Goal: Transaction & Acquisition: Purchase product/service

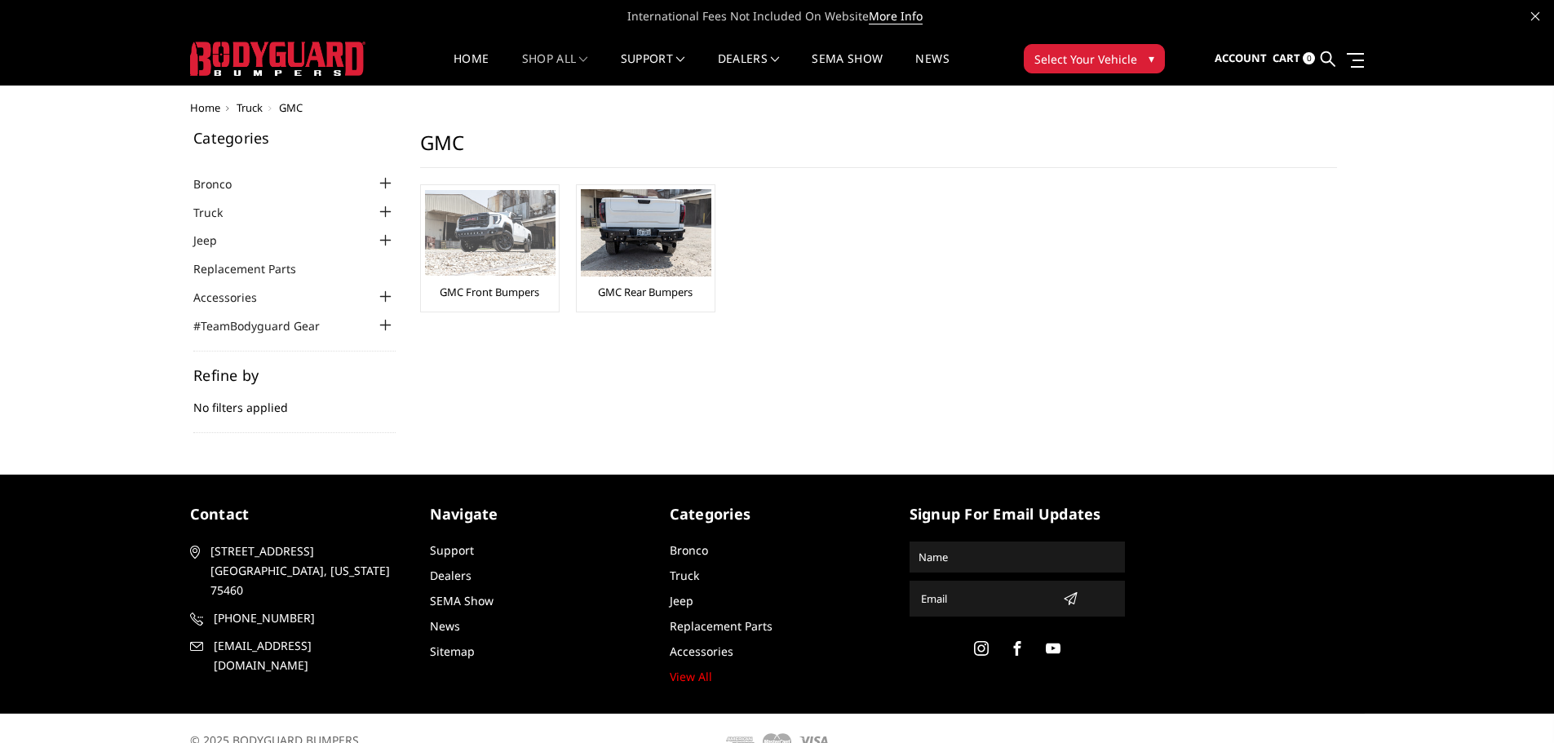
click at [484, 233] on img at bounding box center [490, 233] width 131 height 86
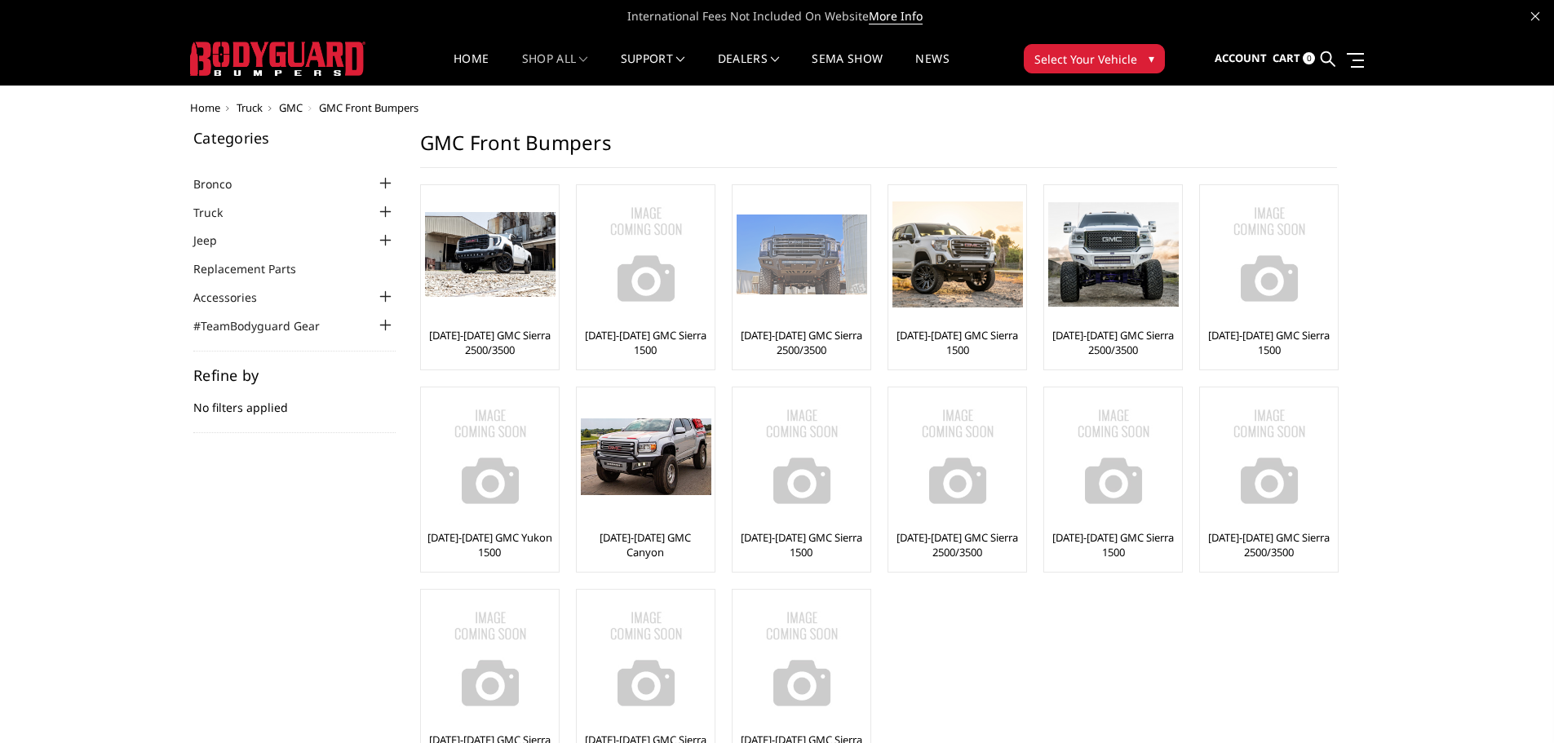
click at [836, 257] on img at bounding box center [802, 255] width 131 height 80
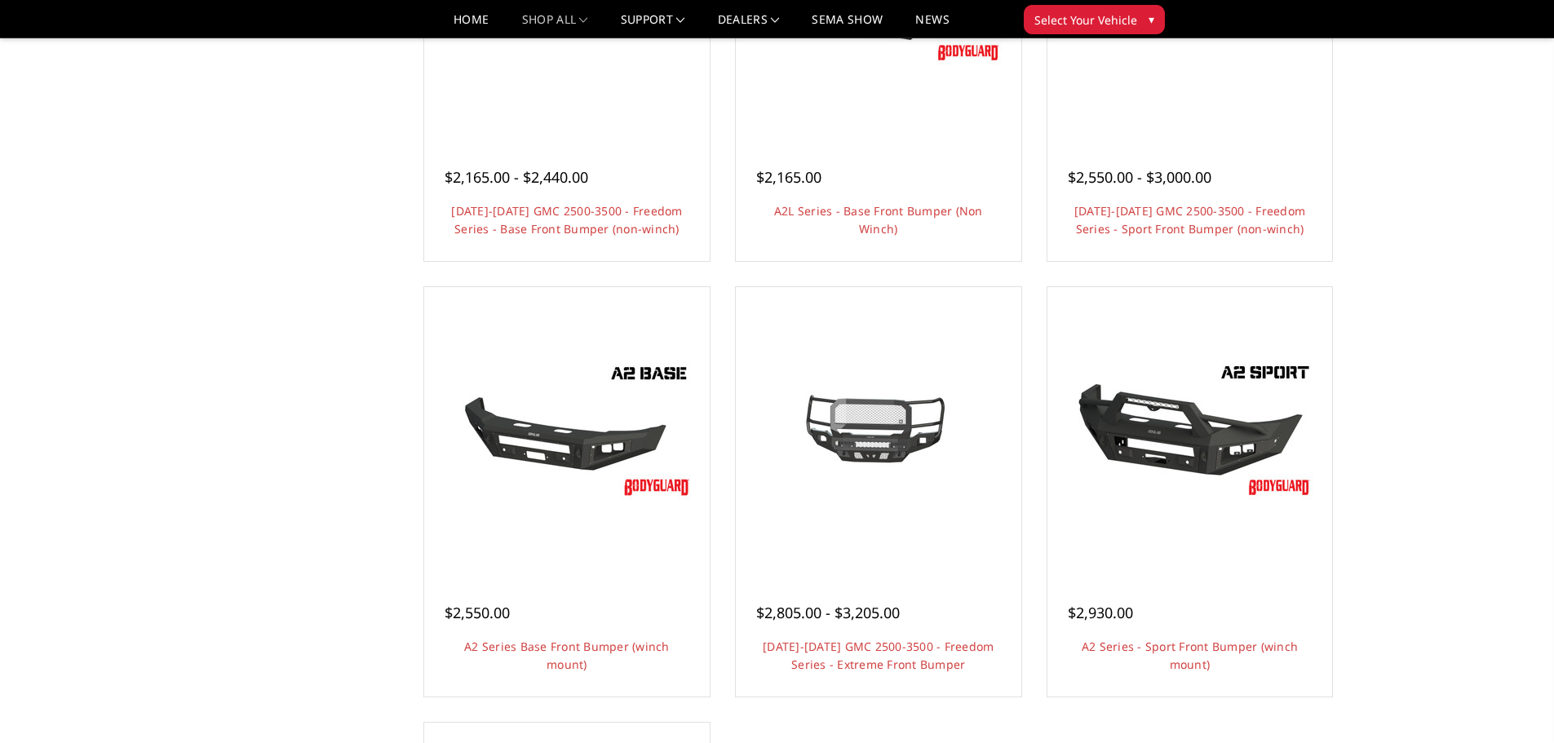
scroll to position [816, 0]
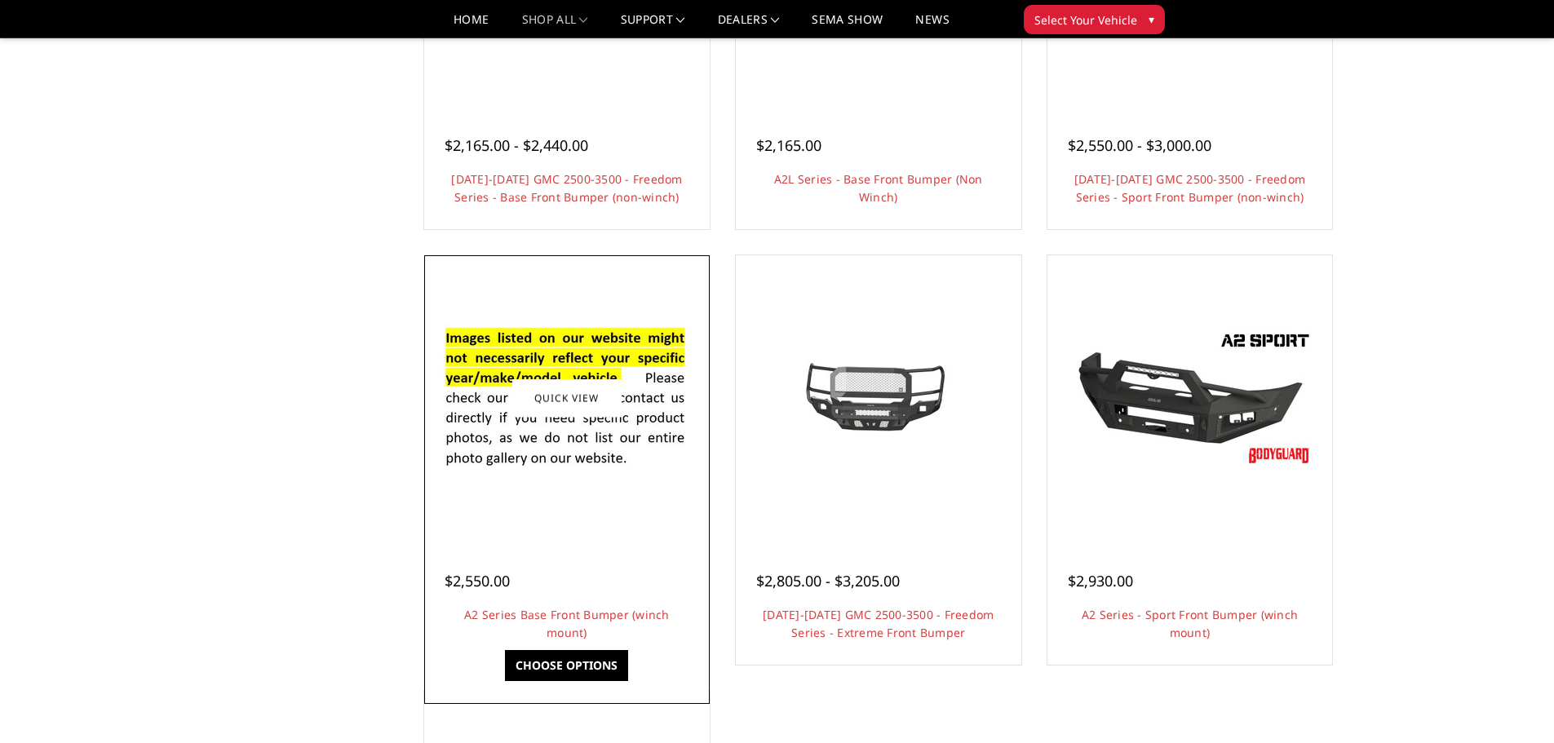
click at [576, 499] on div at bounding box center [566, 397] width 277 height 277
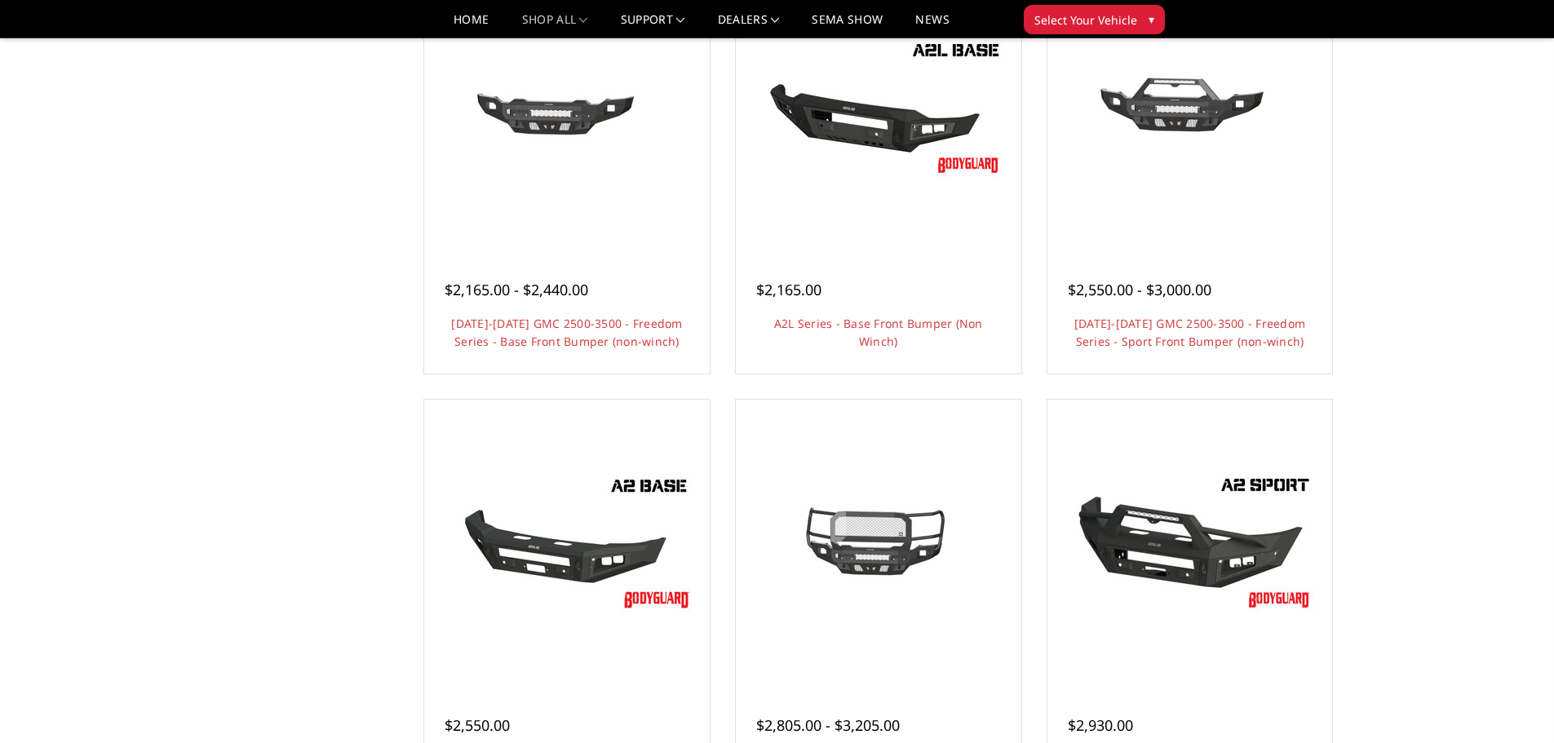
scroll to position [506, 0]
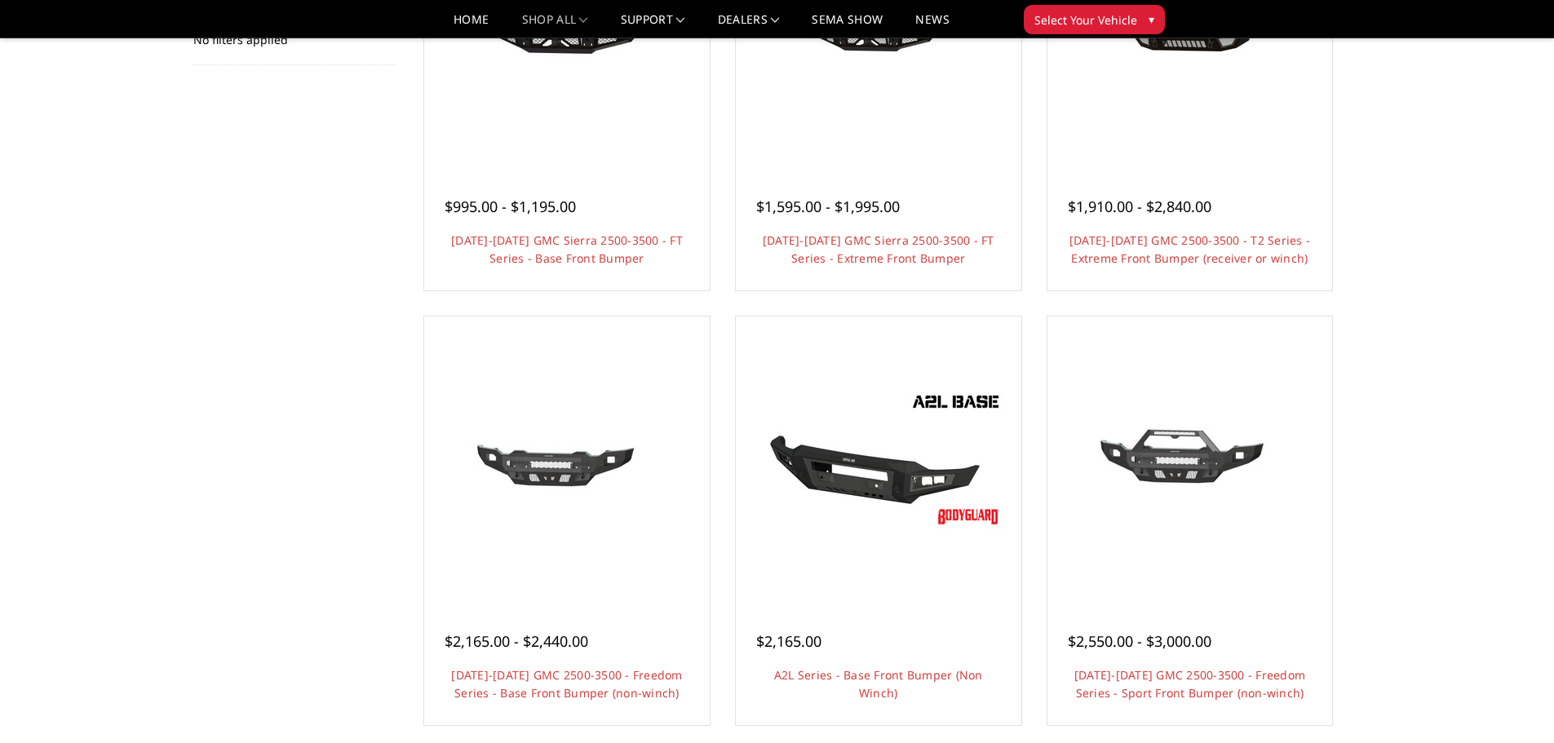
scroll to position [326, 0]
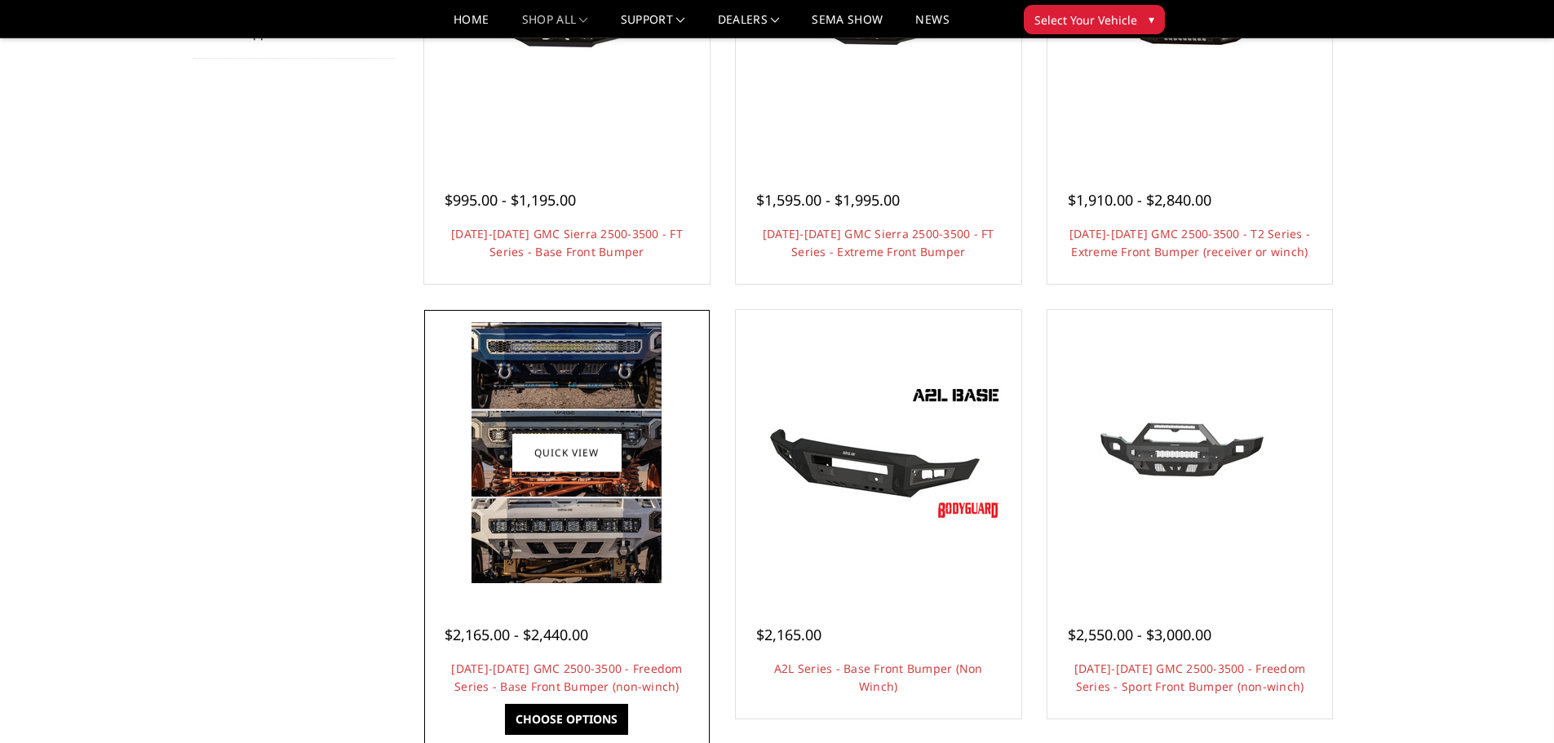
click at [608, 547] on img at bounding box center [566, 452] width 190 height 261
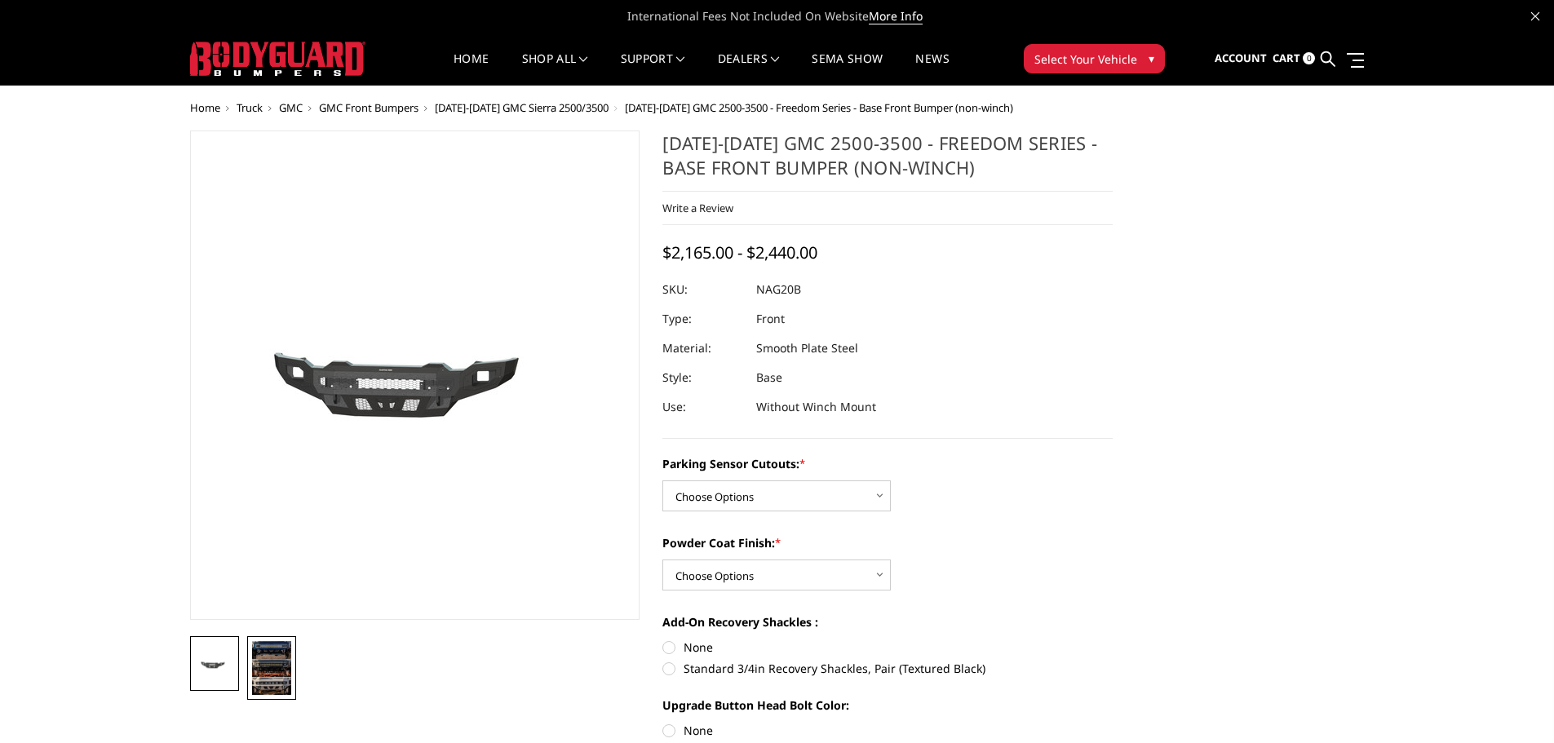
click at [285, 665] on img at bounding box center [271, 668] width 39 height 54
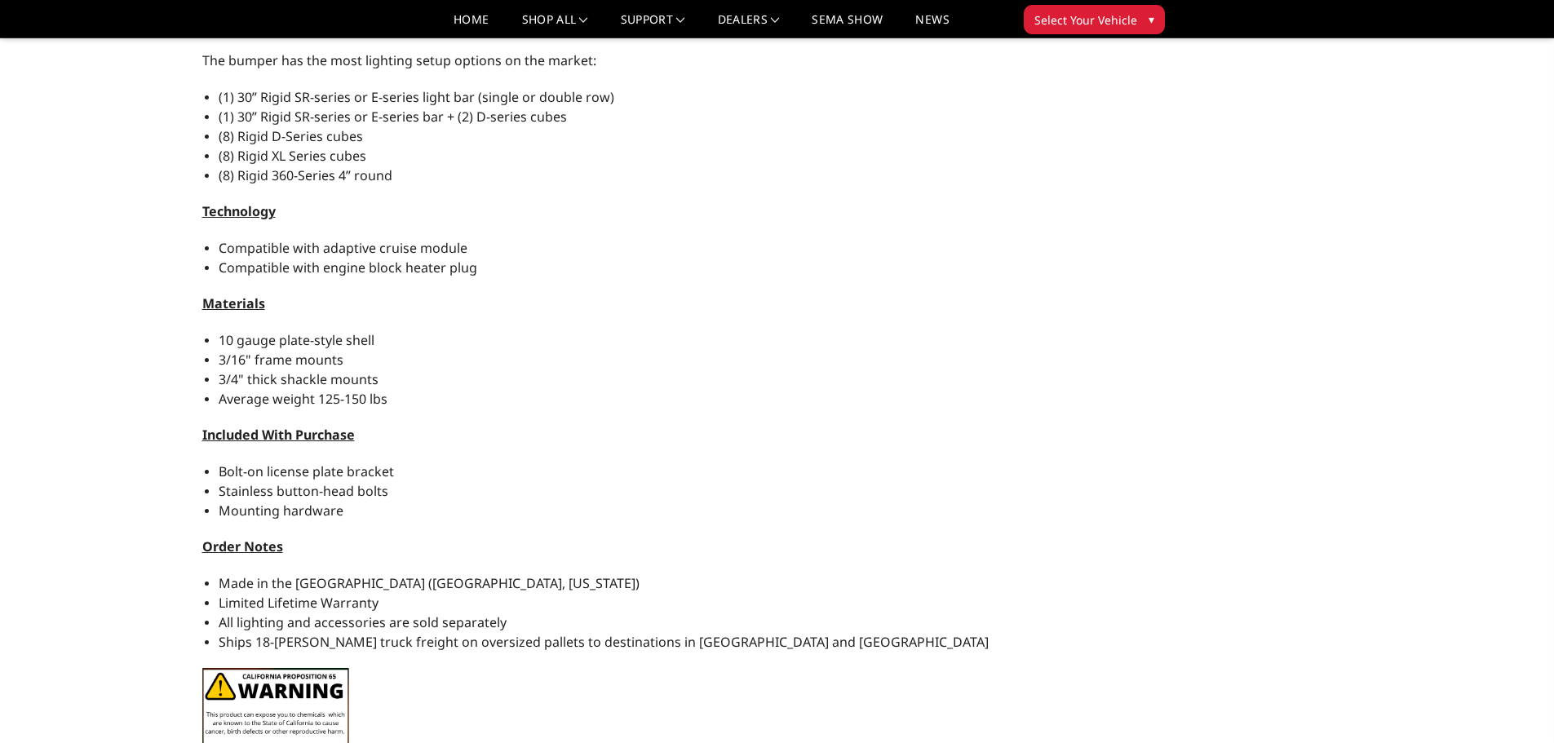
scroll to position [1387, 0]
